Goal: Task Accomplishment & Management: Manage account settings

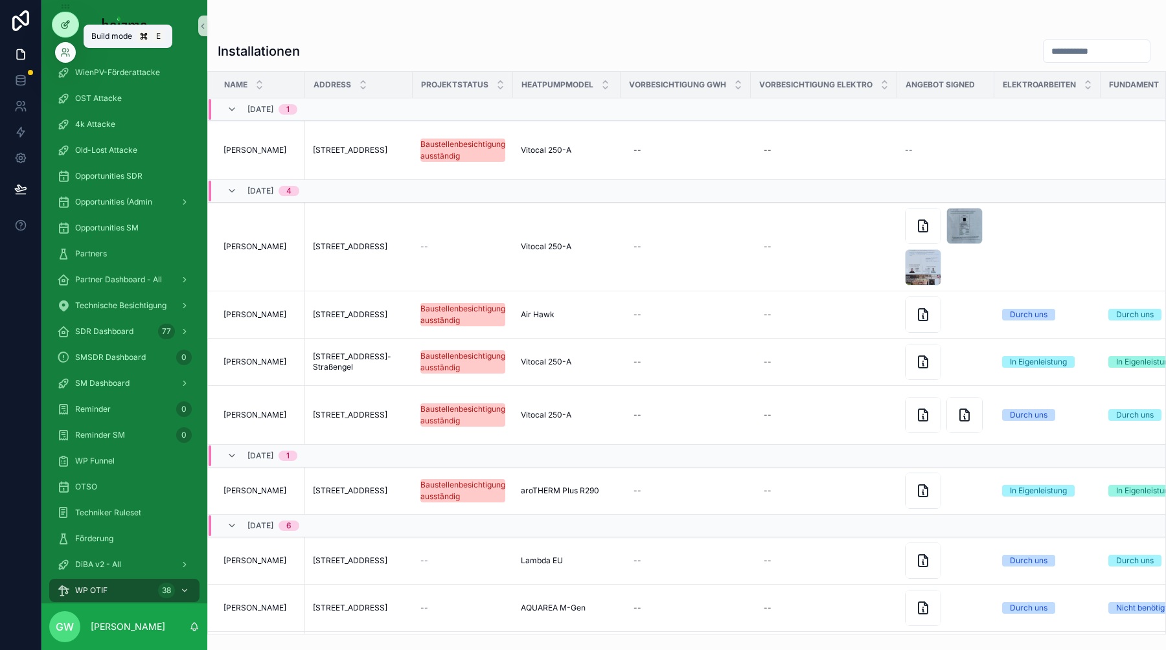
click at [65, 26] on icon at bounding box center [66, 23] width 5 height 5
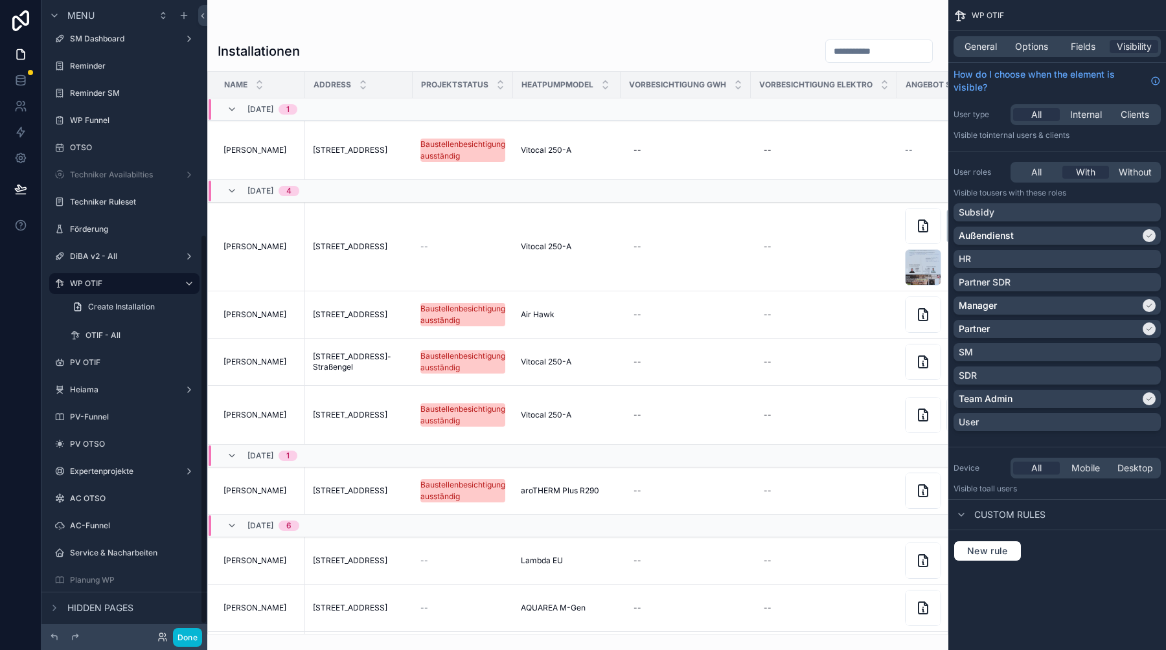
scroll to position [398, 0]
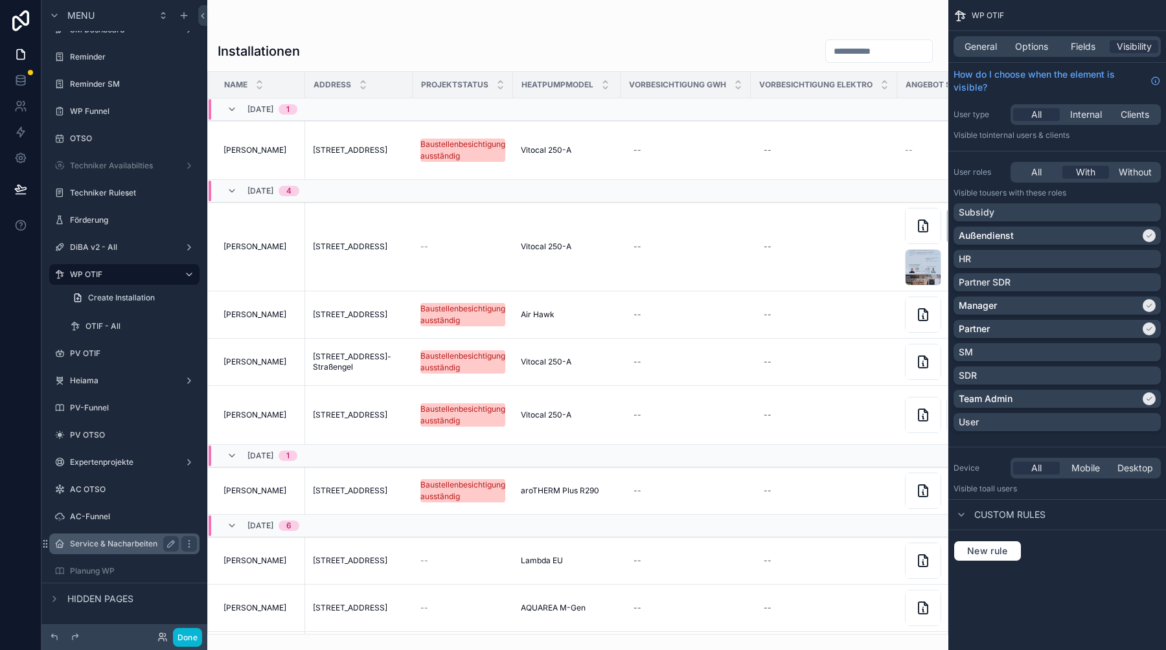
click at [113, 534] on div "Service & Nacharbeiten" at bounding box center [124, 544] width 145 height 21
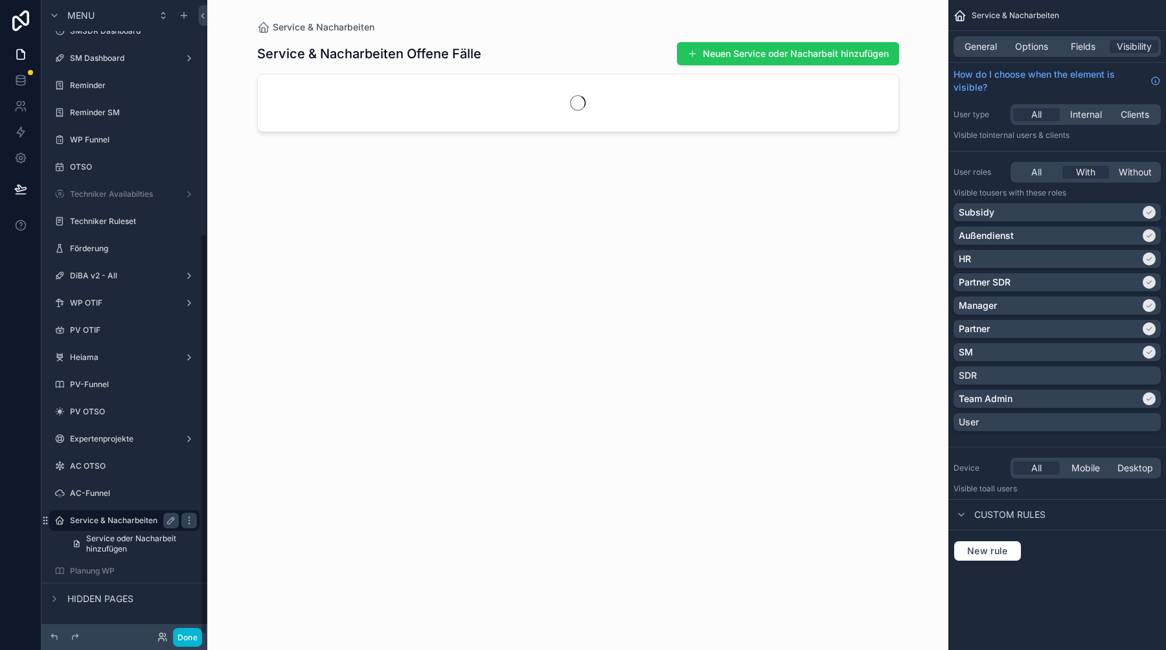
scroll to position [369, 0]
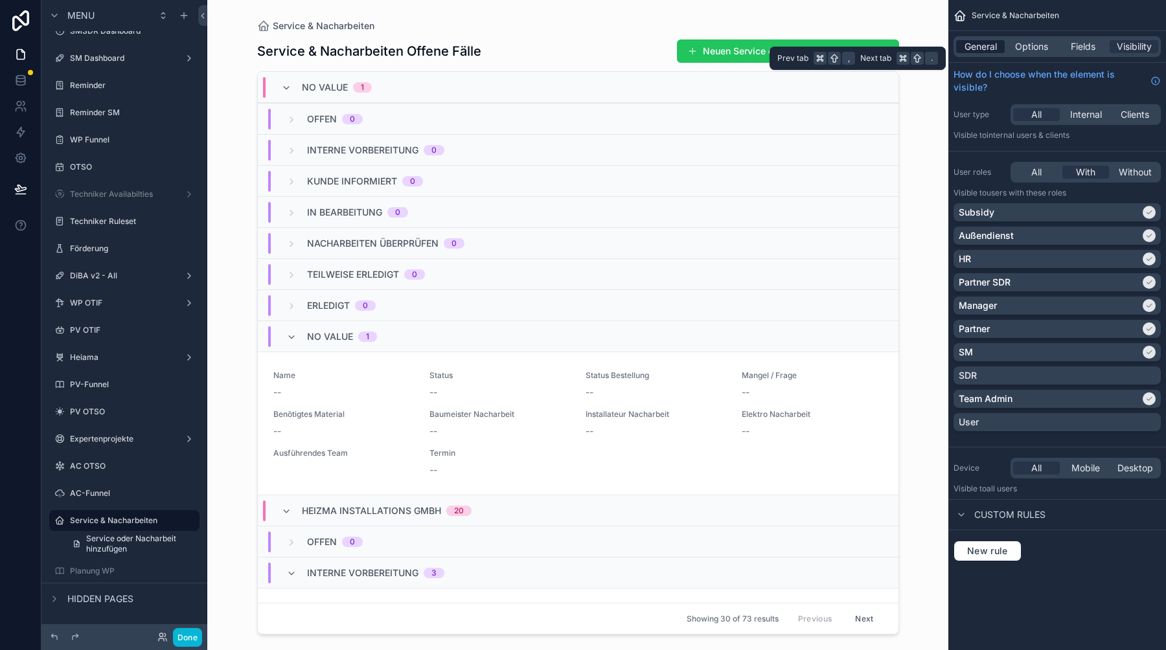
click at [971, 49] on span "General" at bounding box center [980, 46] width 32 height 13
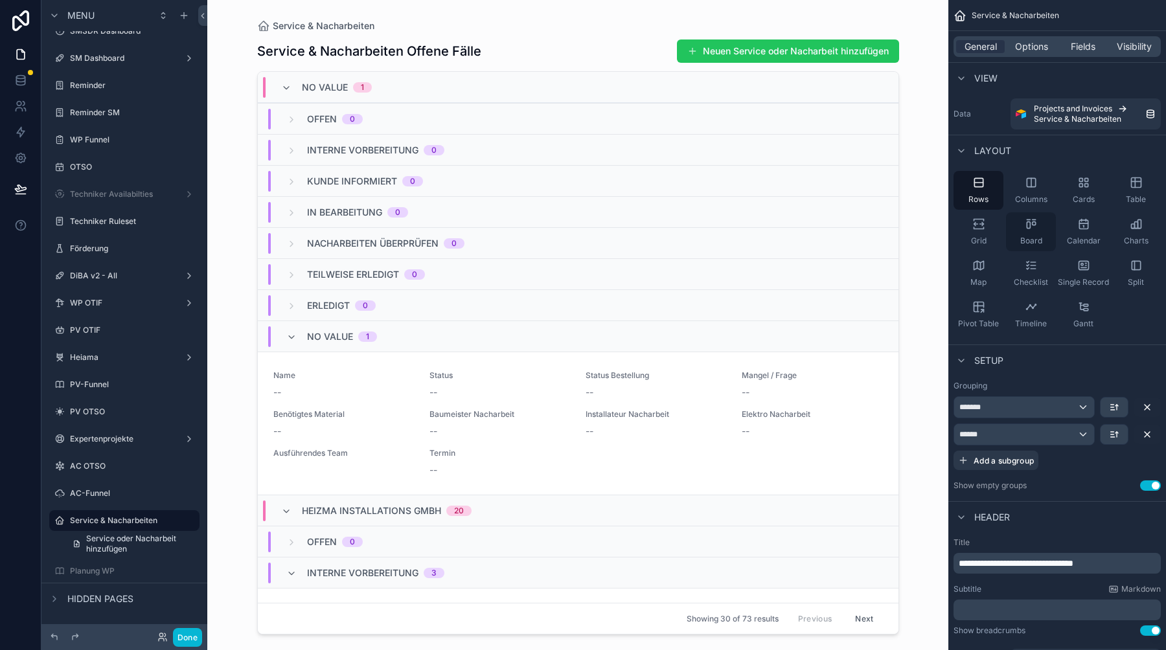
click at [1025, 228] on icon "scrollable content" at bounding box center [1031, 224] width 13 height 13
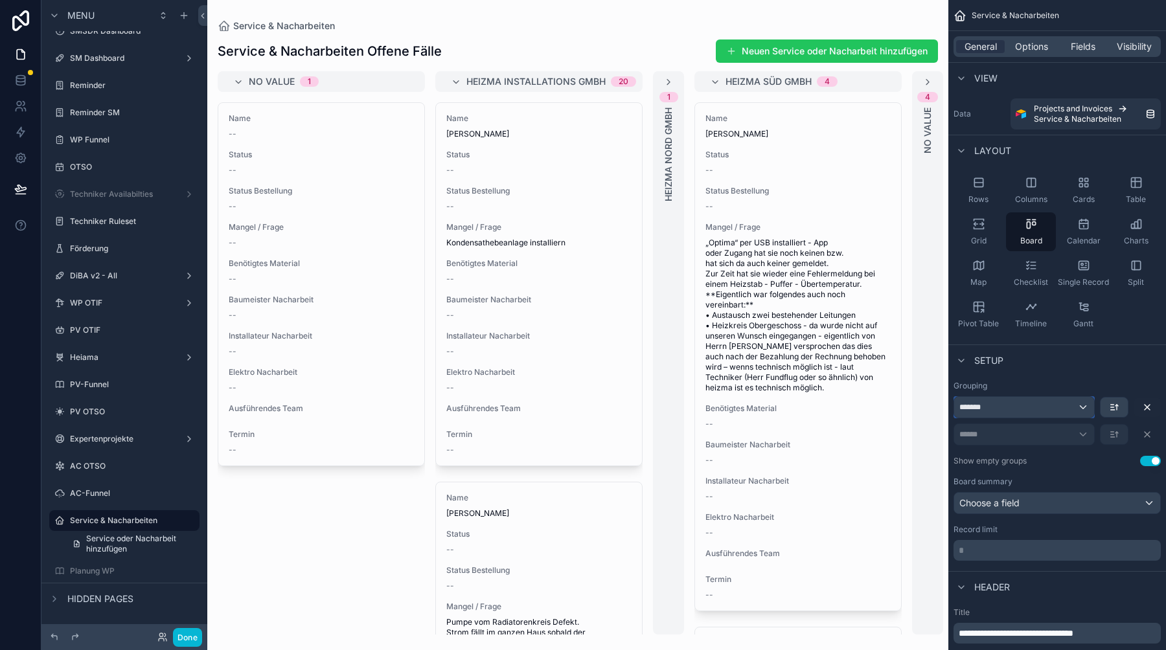
click at [1082, 407] on div "*******" at bounding box center [1024, 407] width 140 height 21
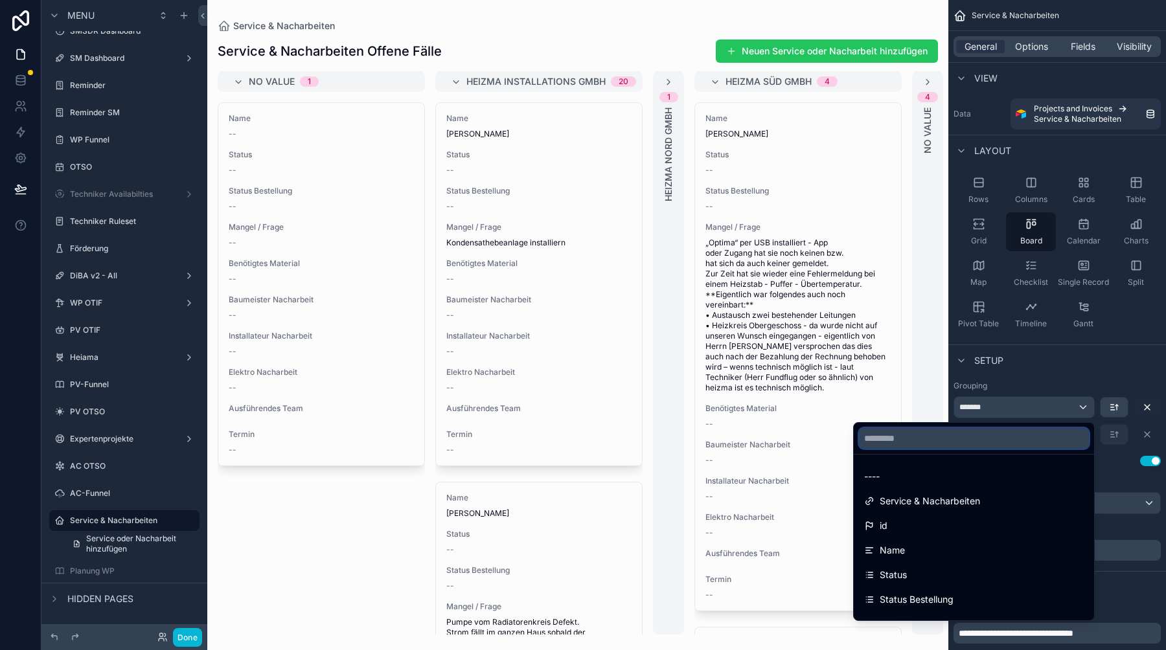
click at [943, 439] on input "text" at bounding box center [974, 438] width 230 height 21
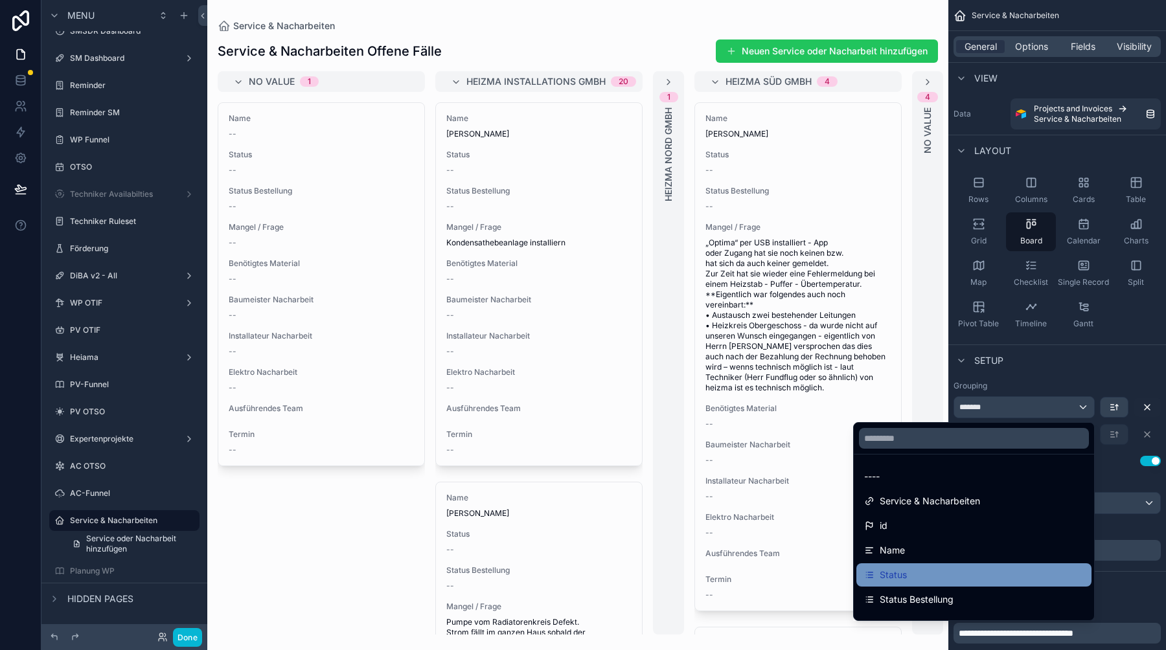
click at [917, 576] on div "Status" at bounding box center [974, 575] width 220 height 16
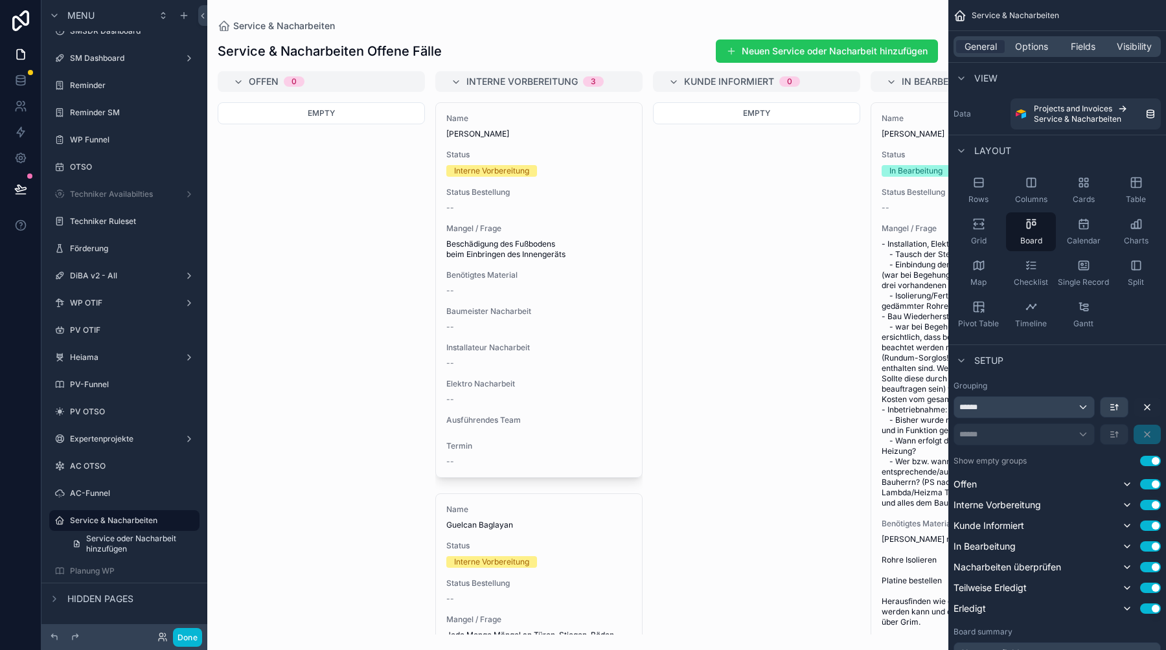
click at [1146, 437] on icon "scrollable content" at bounding box center [1147, 434] width 10 height 10
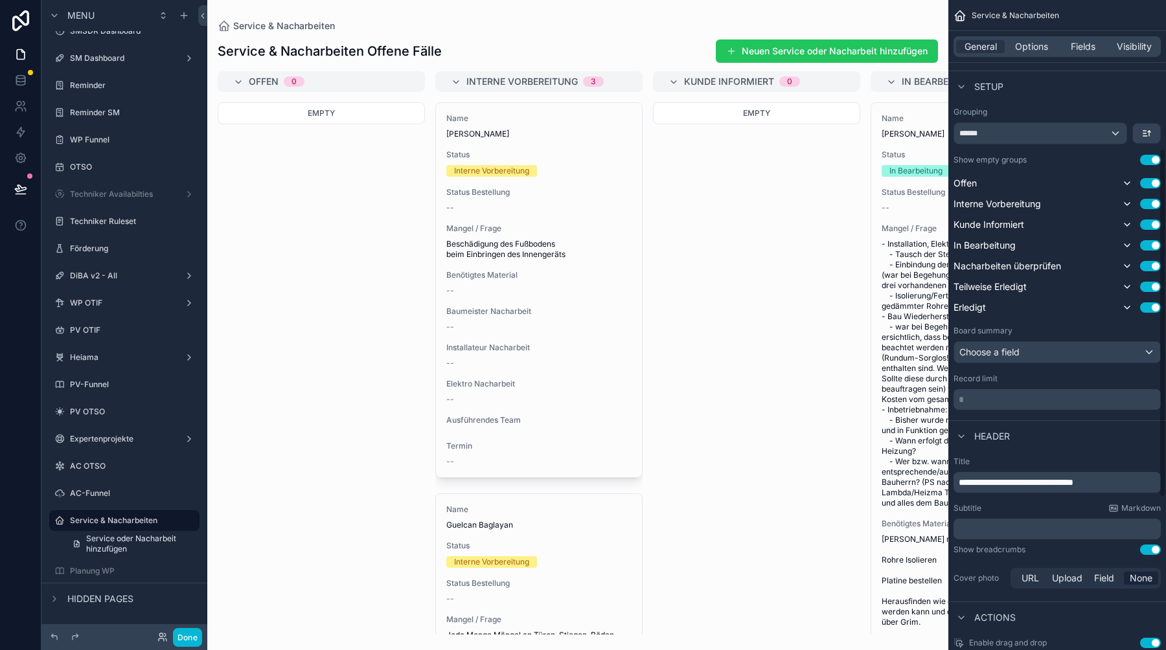
scroll to position [279, 0]
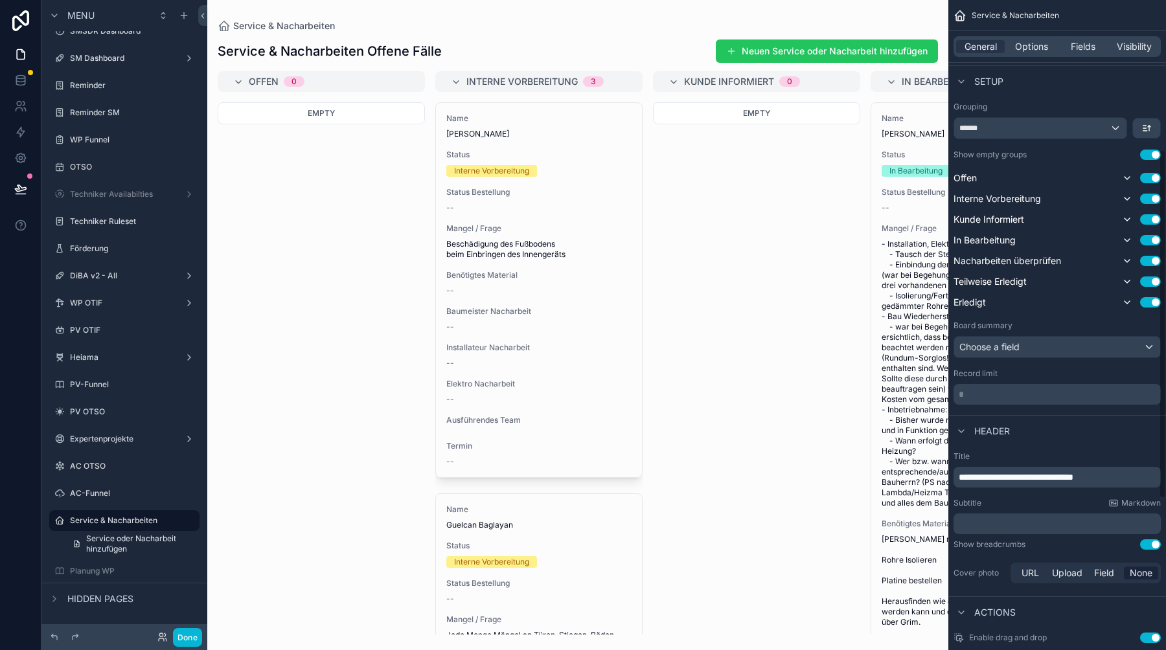
click at [975, 389] on p "* ﻿" at bounding box center [1058, 394] width 199 height 13
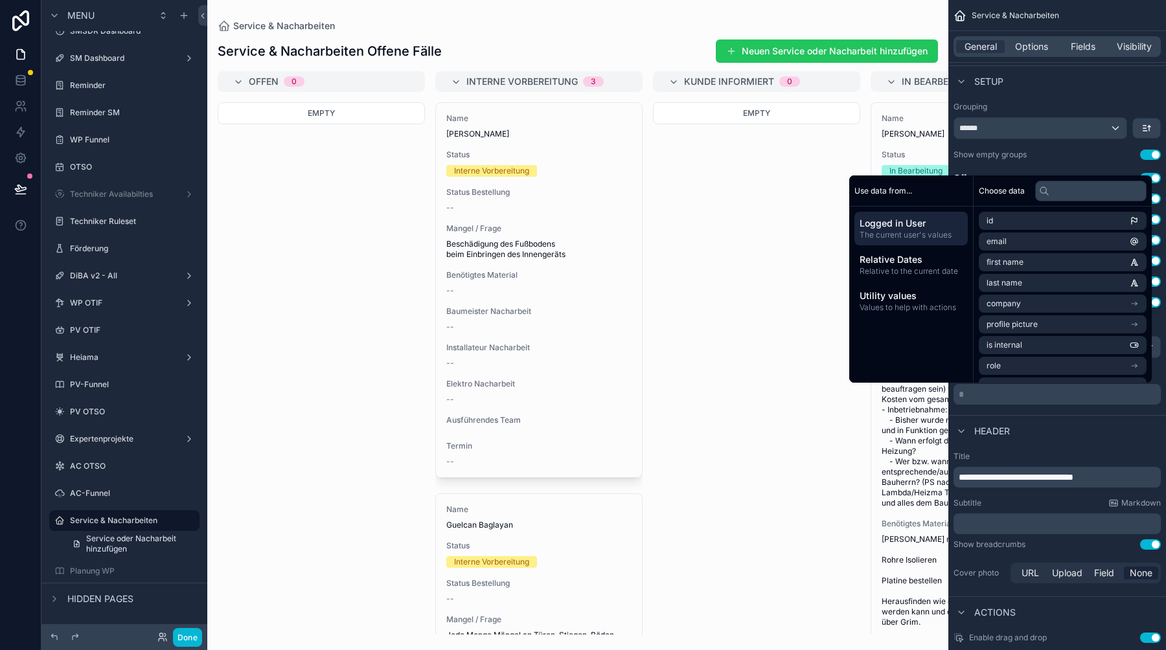
click at [973, 391] on p "* ﻿" at bounding box center [1058, 394] width 199 height 13
click at [690, 345] on div "scrollable content" at bounding box center [577, 325] width 741 height 650
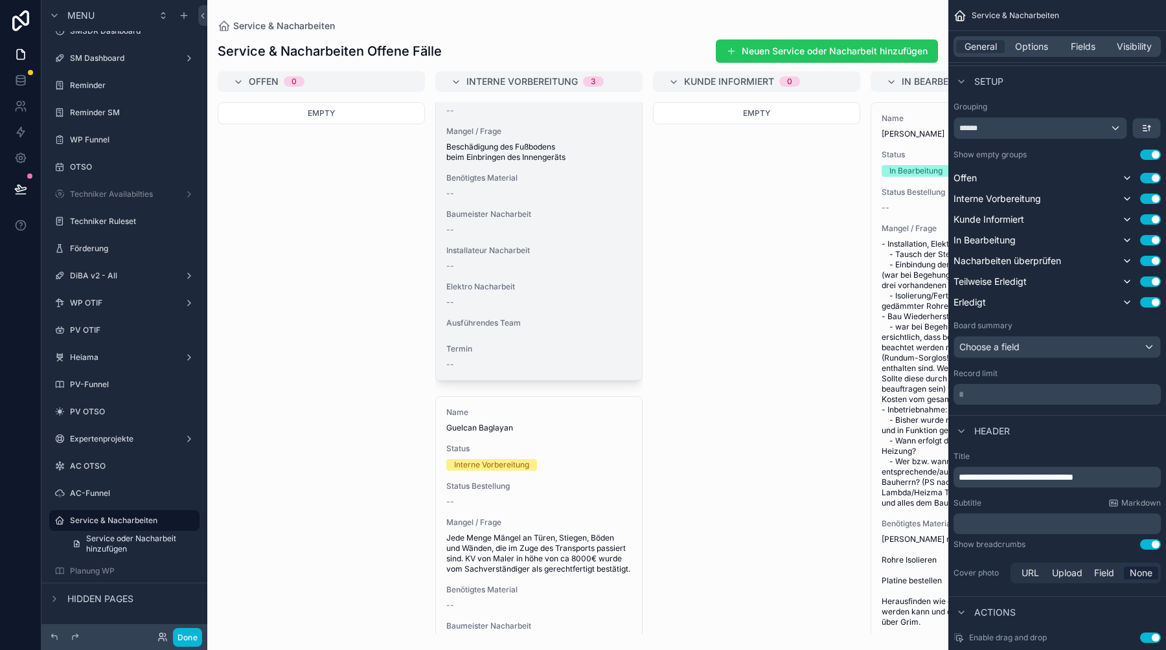
scroll to position [0, 0]
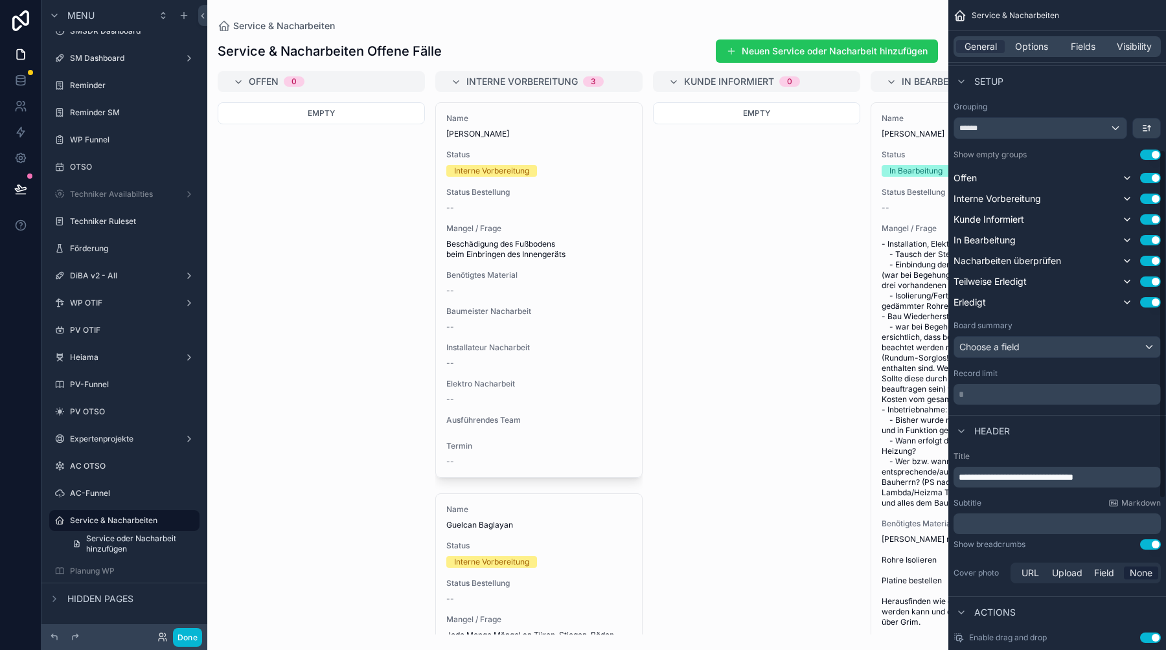
click at [1001, 394] on p "* ﻿" at bounding box center [1058, 394] width 199 height 13
click at [1023, 412] on div "**********" at bounding box center [1057, 315] width 218 height 1189
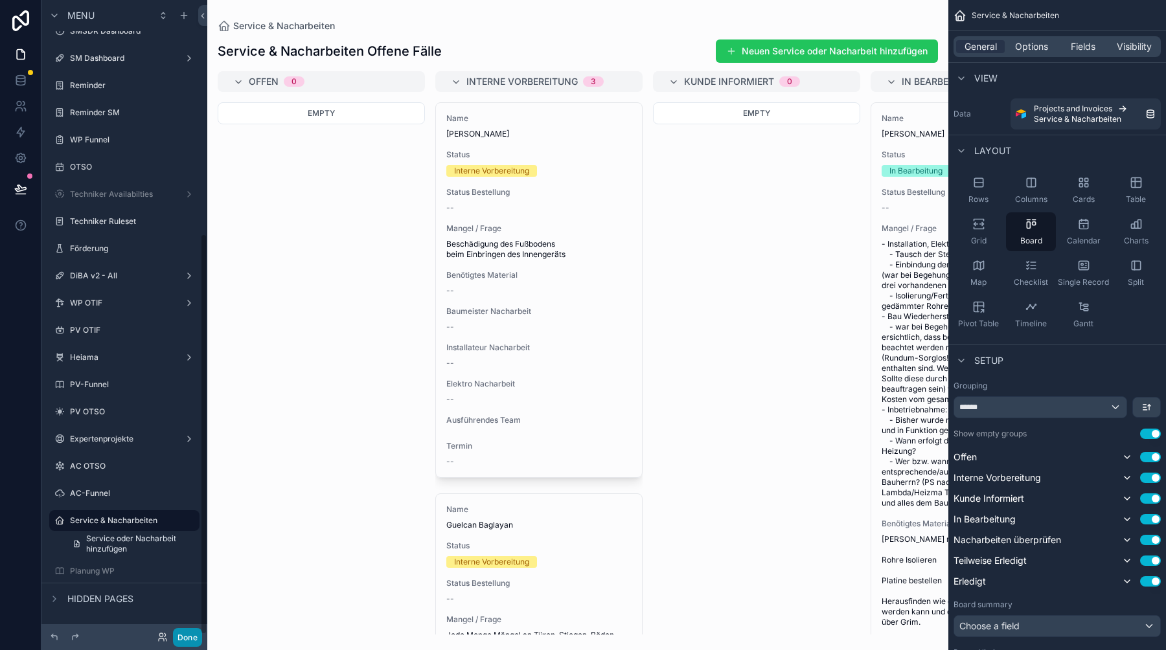
click at [183, 635] on button "Done" at bounding box center [187, 637] width 29 height 19
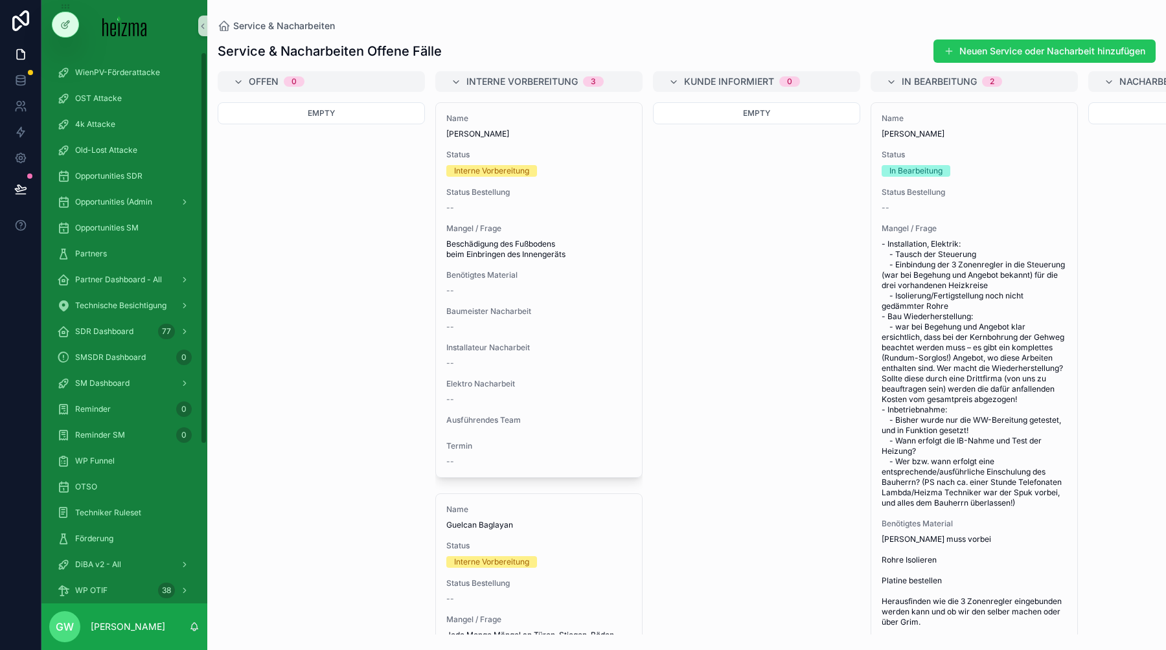
click at [29, 189] on button at bounding box center [20, 189] width 28 height 36
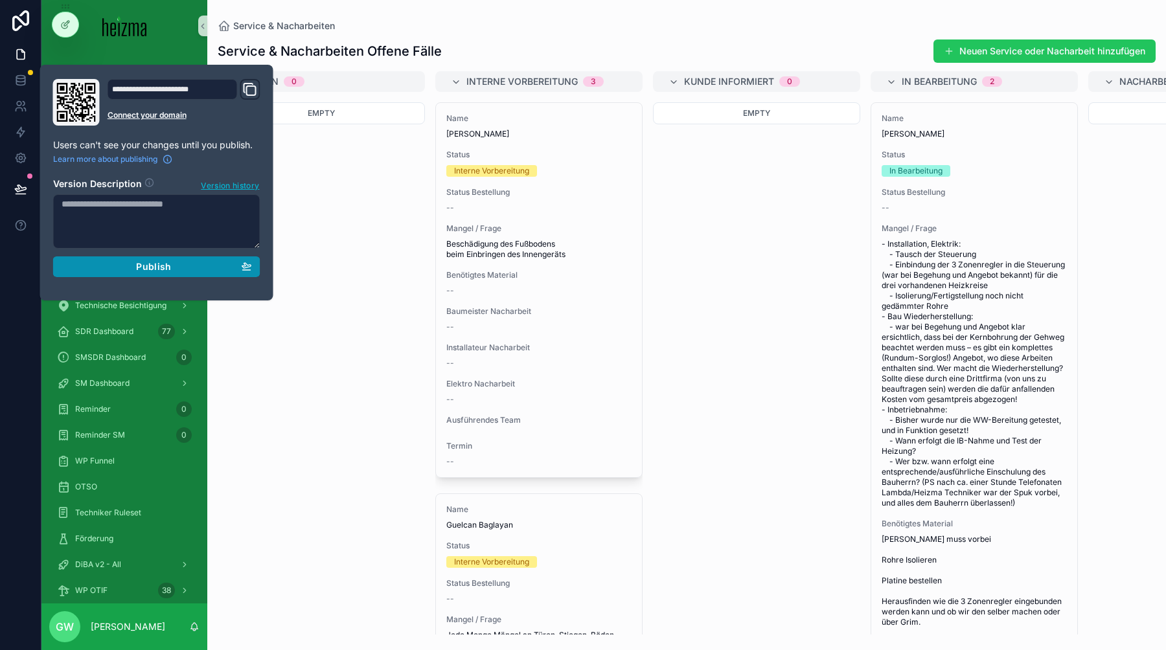
click at [144, 271] on span "Publish" at bounding box center [153, 267] width 35 height 12
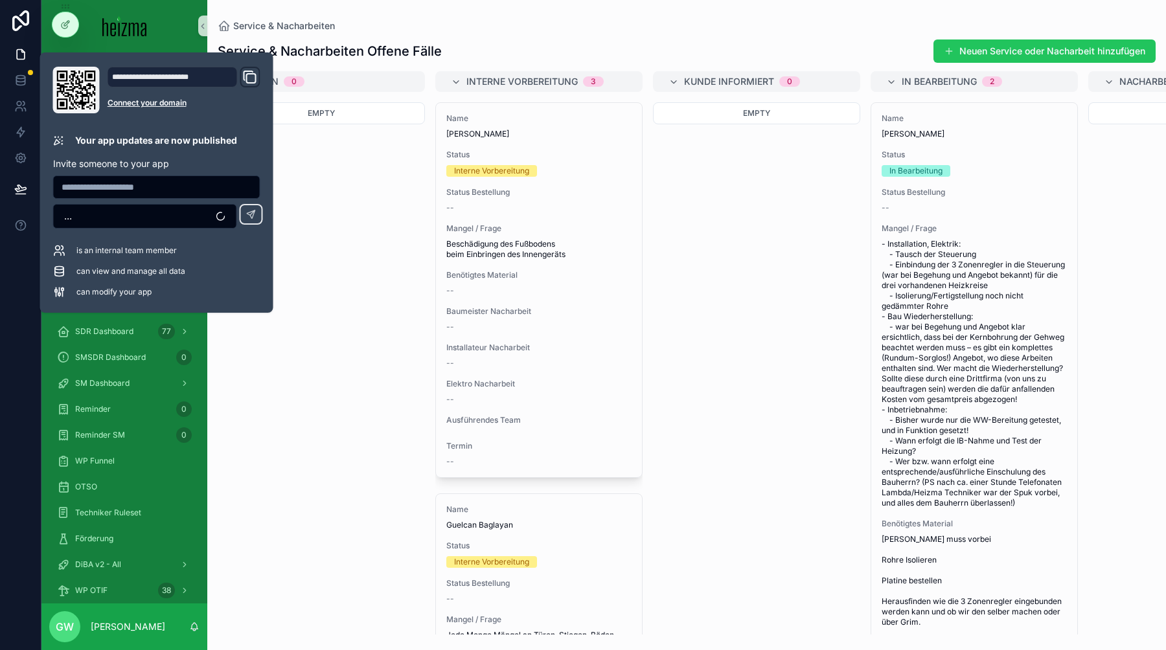
click at [331, 346] on div "Empty" at bounding box center [321, 368] width 207 height 532
